Goal: Information Seeking & Learning: Understand process/instructions

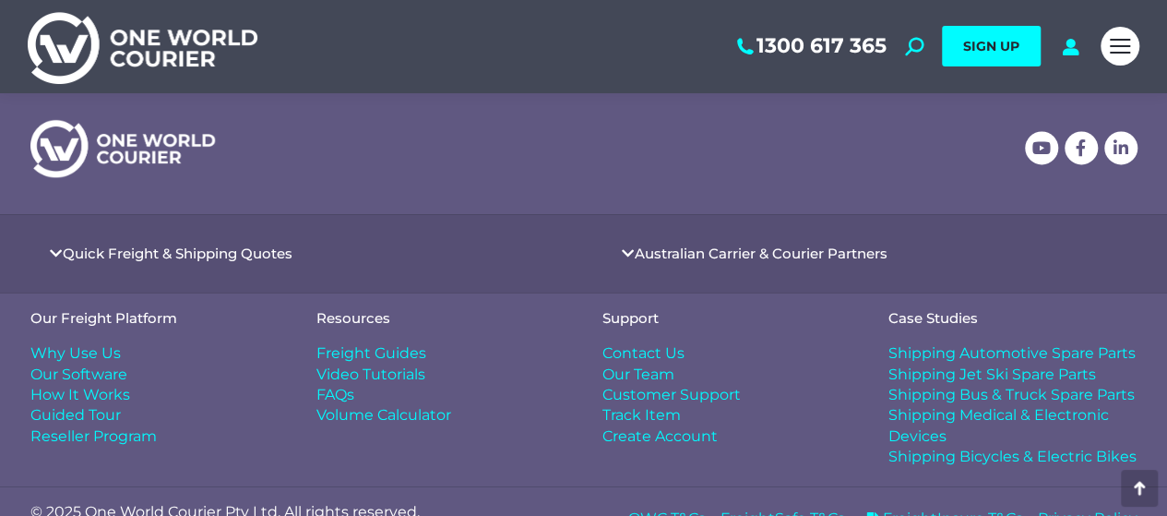
scroll to position [1208, 0]
click at [375, 355] on span "Freight Guides" at bounding box center [372, 352] width 110 height 20
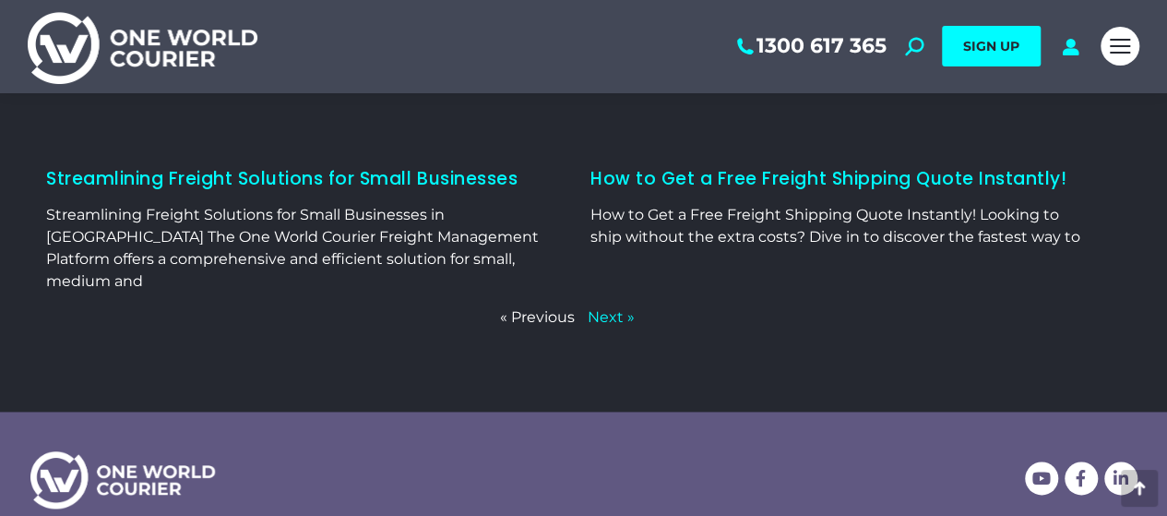
scroll to position [1116, 0]
click at [703, 167] on link "How to Get a Free Freight Shipping Quote Instantly!" at bounding box center [829, 179] width 476 height 25
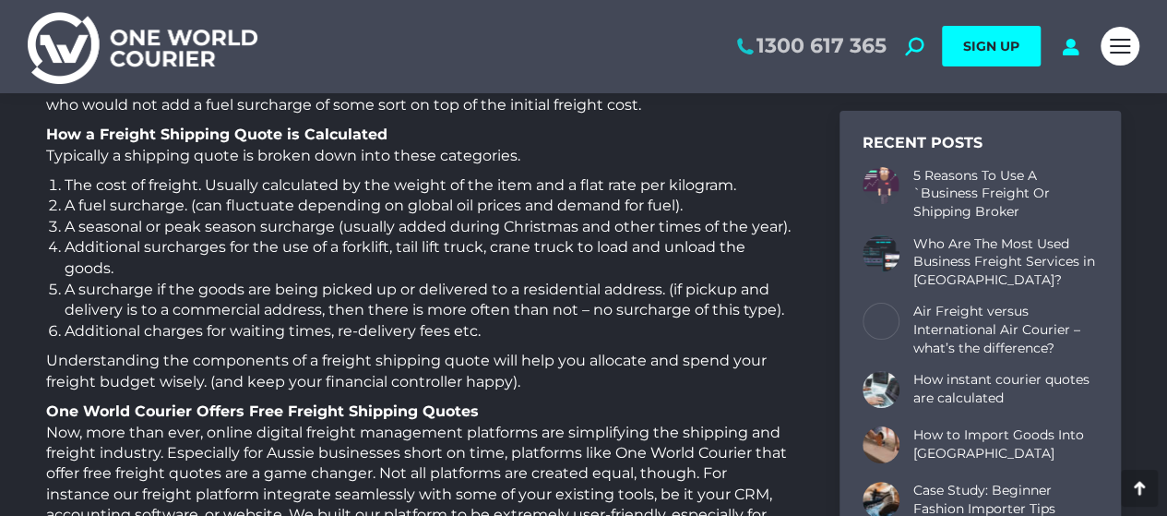
scroll to position [1462, 0]
